Goal: Transaction & Acquisition: Purchase product/service

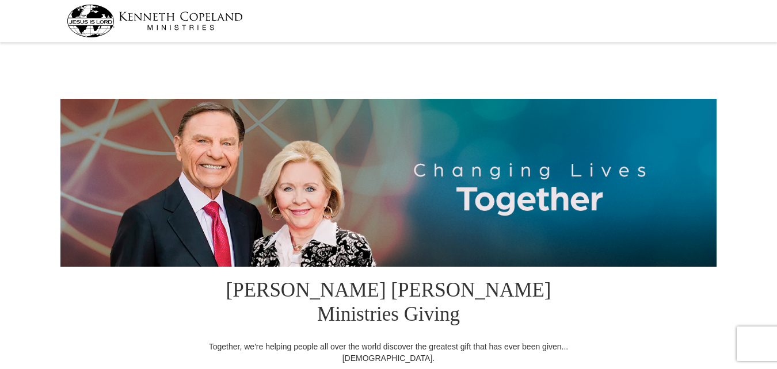
select select "[GEOGRAPHIC_DATA]"
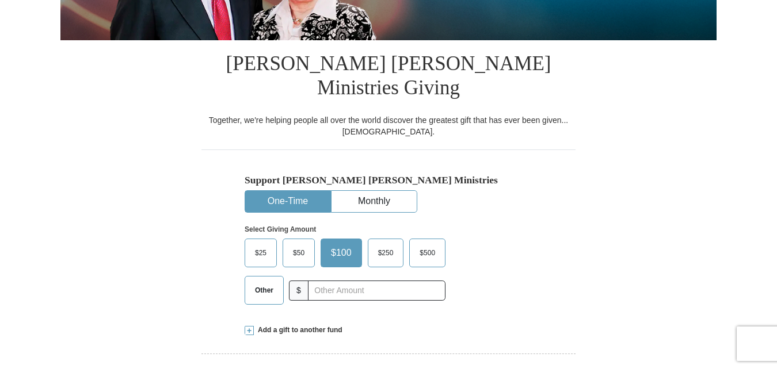
scroll to position [288, 0]
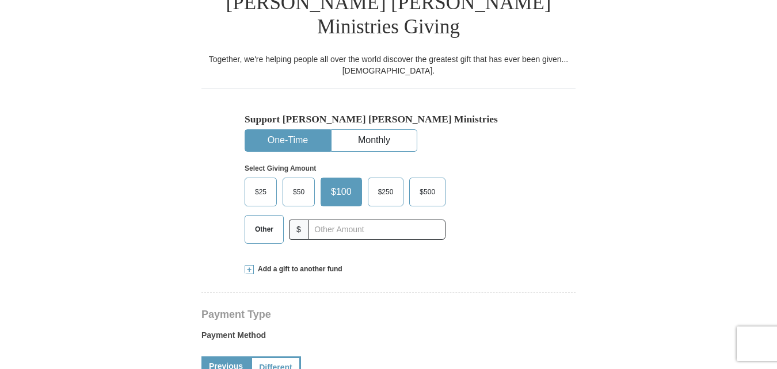
click at [263, 184] on span "$25" at bounding box center [260, 192] width 23 height 17
click at [0, 0] on input "$25" at bounding box center [0, 0] width 0 height 0
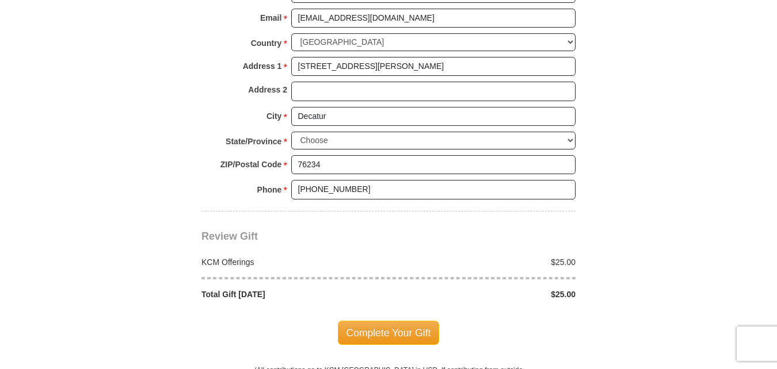
scroll to position [921, 0]
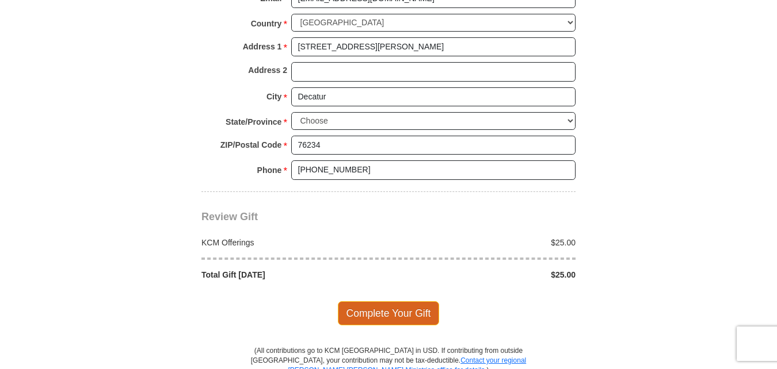
click at [393, 301] on span "Complete Your Gift" at bounding box center [389, 313] width 102 height 24
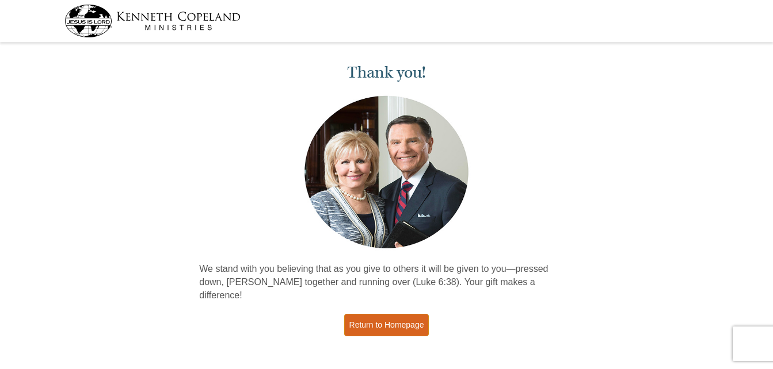
click at [387, 314] on link "Return to Homepage" at bounding box center [386, 325] width 85 height 22
